Goal: Navigation & Orientation: Find specific page/section

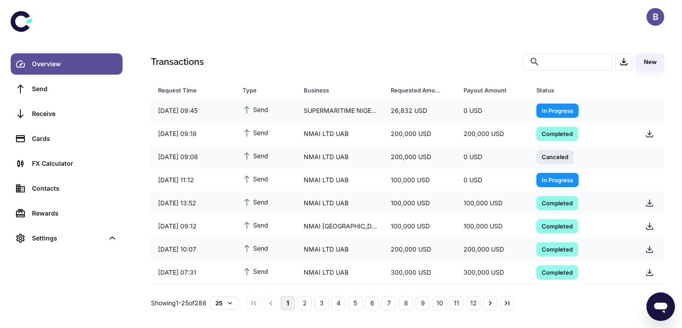
click at [5, 326] on div "Overview Send Receive Cards FX Calculator Contacts Rewards Settings" at bounding box center [66, 164] width 133 height 328
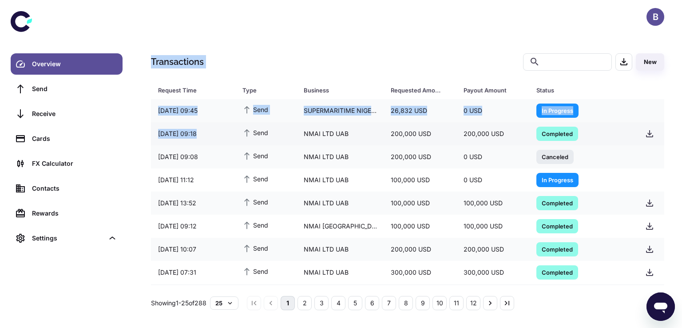
drag, startPoint x: 0, startPoint y: 199, endPoint x: 240, endPoint y: 128, distance: 250.5
click at [240, 128] on div "B Overview Send Receive Cards FX Calculator Contacts Rewards Settings Transacti…" at bounding box center [341, 164] width 682 height 328
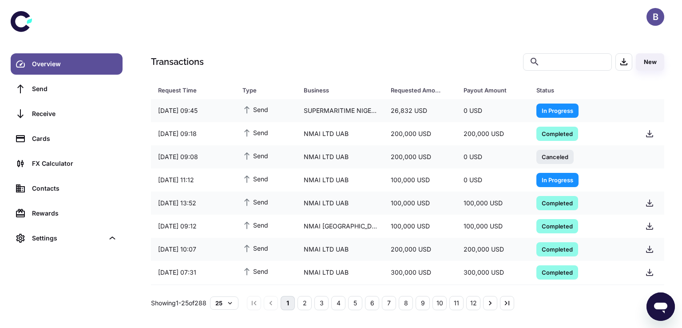
click at [342, 28] on div "B" at bounding box center [408, 17] width 549 height 34
click at [544, 63] on input "text" at bounding box center [575, 61] width 62 height 17
click at [551, 63] on input "text" at bounding box center [575, 61] width 62 height 17
click at [426, 47] on div "Transactions ​ ​ New Request Time Type Business Requested Amount Payout Amount …" at bounding box center [407, 164] width 549 height 328
